Goal: Task Accomplishment & Management: Manage account settings

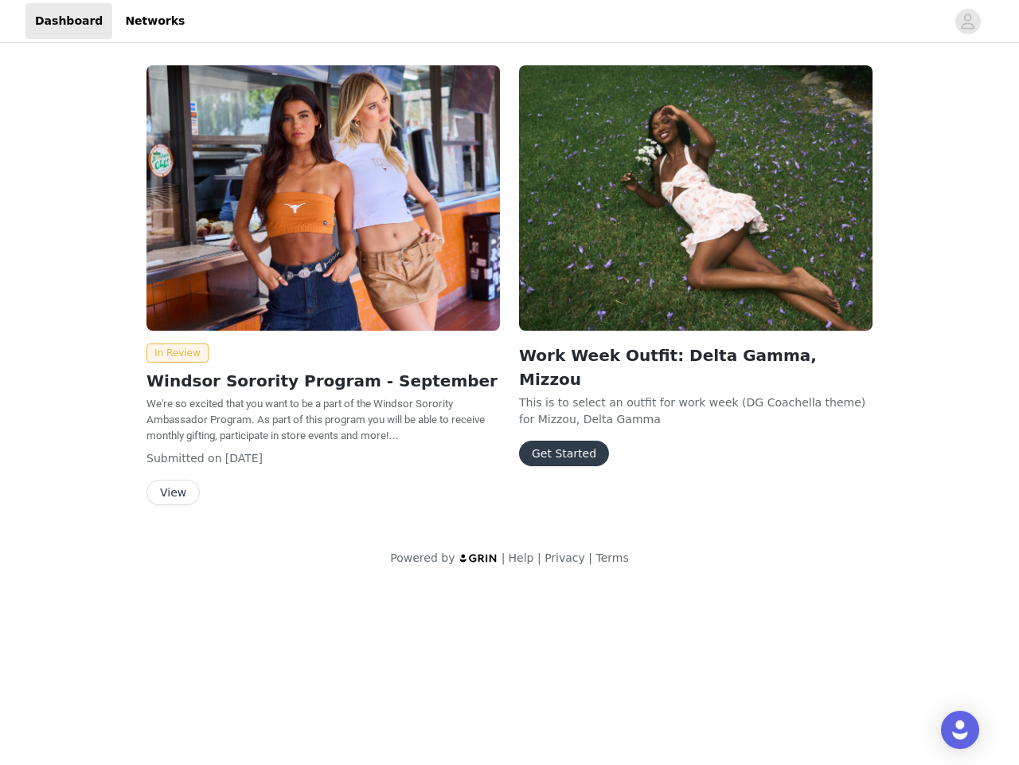
click at [510, 292] on div "Work Week Outfit: Delta Gamma, Mizzou This is to select an outfit for work week…" at bounding box center [696, 269] width 373 height 426
click at [510, 22] on div at bounding box center [570, 21] width 752 height 36
click at [968, 22] on icon "avatar" at bounding box center [967, 21] width 15 height 25
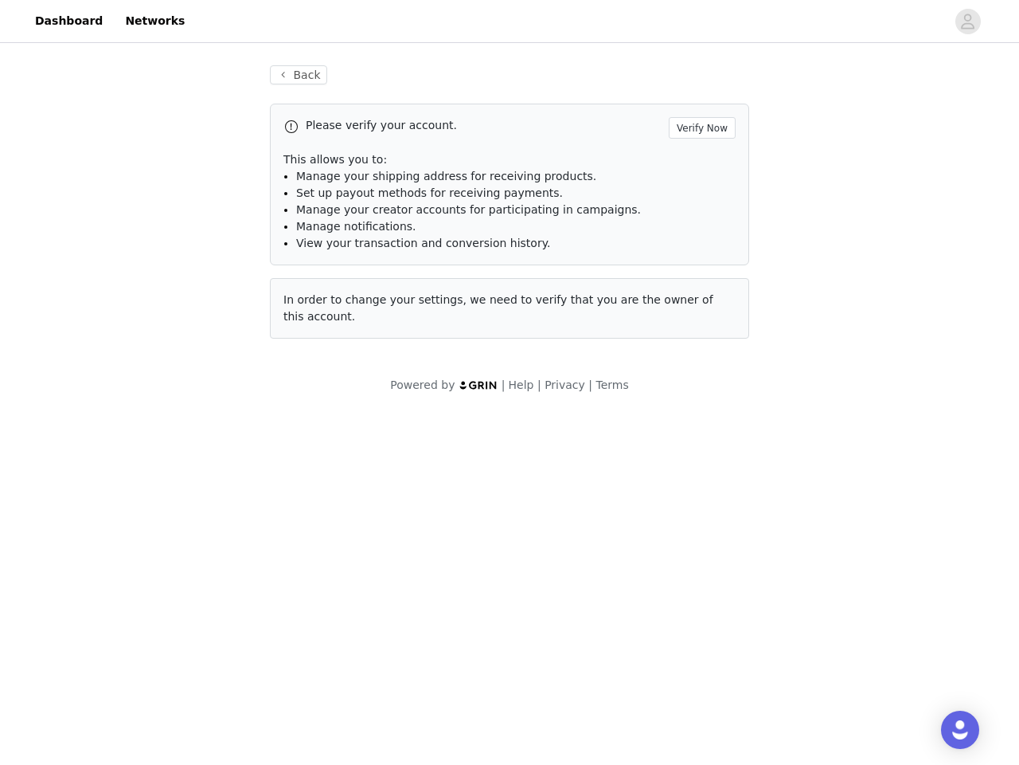
click at [174, 353] on div "Back Please verify your account. Verify Now This allows you to: Manage your shi…" at bounding box center [509, 229] width 1019 height 366
click at [172, 492] on body "Dashboard Networks Back Please verify your account. Verify Now This allows you …" at bounding box center [509, 382] width 1019 height 765
click at [696, 197] on li "Set up payout methods for receiving payments." at bounding box center [516, 193] width 440 height 17
click at [560, 429] on body "Dashboard Networks Back Please verify your account. Verify Now This allows you …" at bounding box center [509, 382] width 1019 height 765
click at [960, 729] on img "Open Intercom Messenger" at bounding box center [960, 729] width 19 height 19
